Goal: Check status: Check status

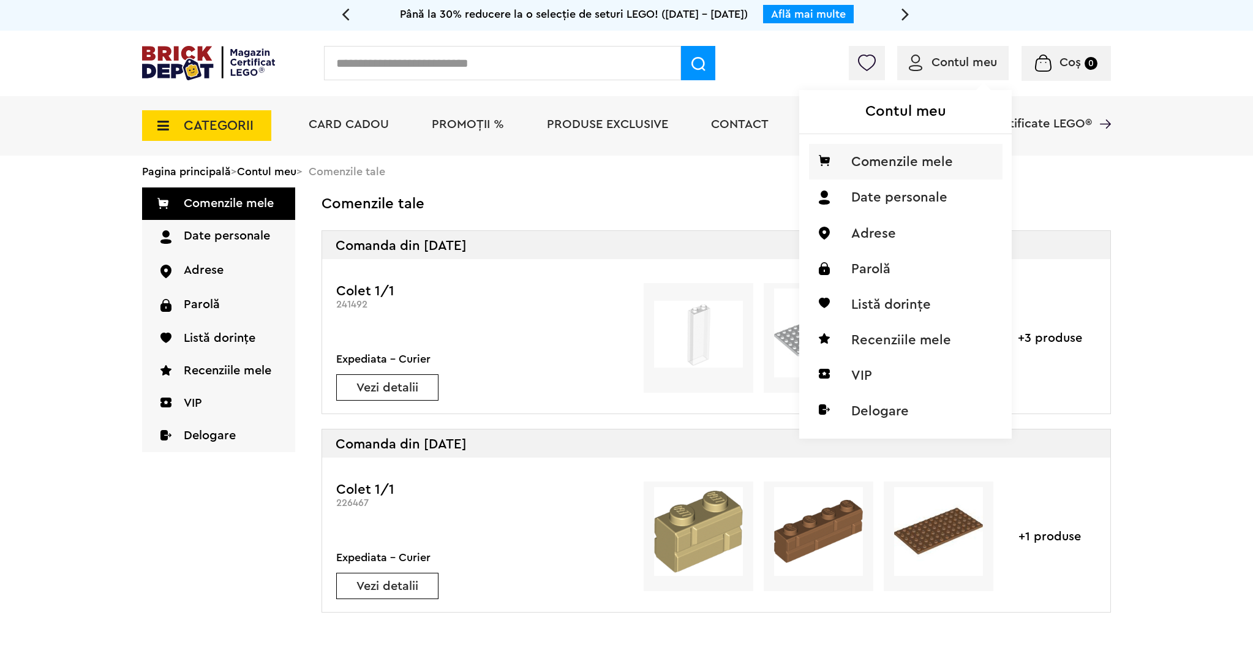
click at [871, 154] on li "Comenzile mele" at bounding box center [906, 162] width 194 height 36
click at [863, 165] on li "Comenzile mele" at bounding box center [906, 162] width 194 height 36
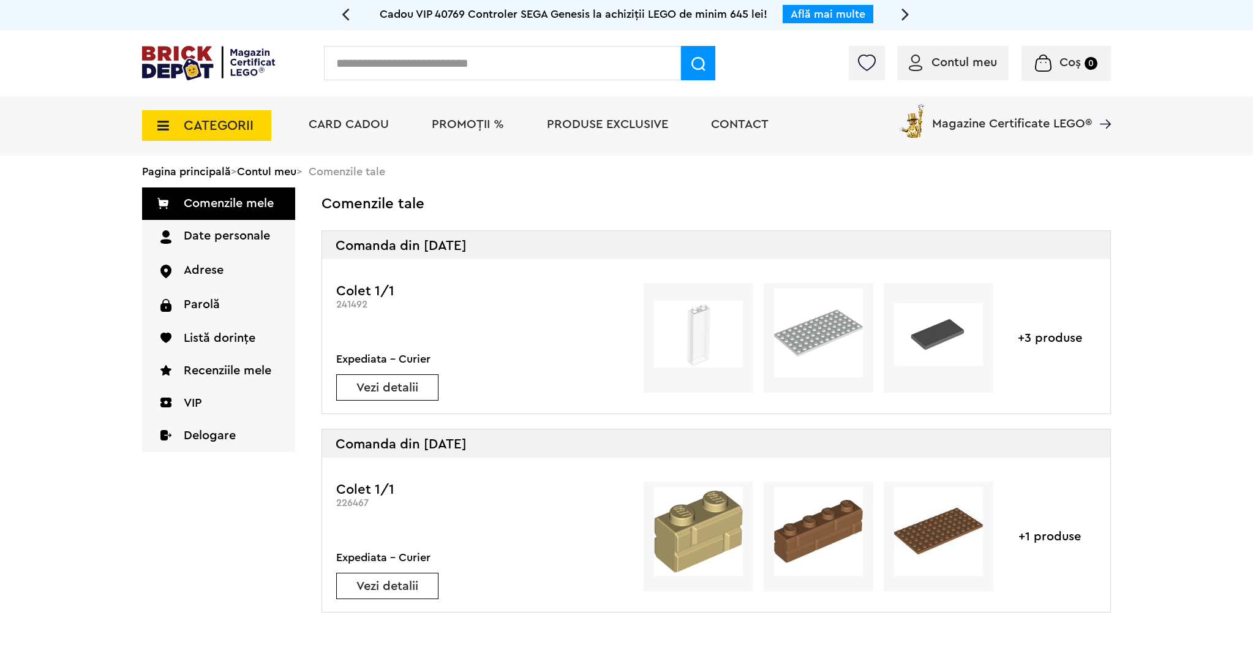
click at [397, 388] on link "Vezi detalii" at bounding box center [387, 388] width 101 height 12
